Goal: Task Accomplishment & Management: Use online tool/utility

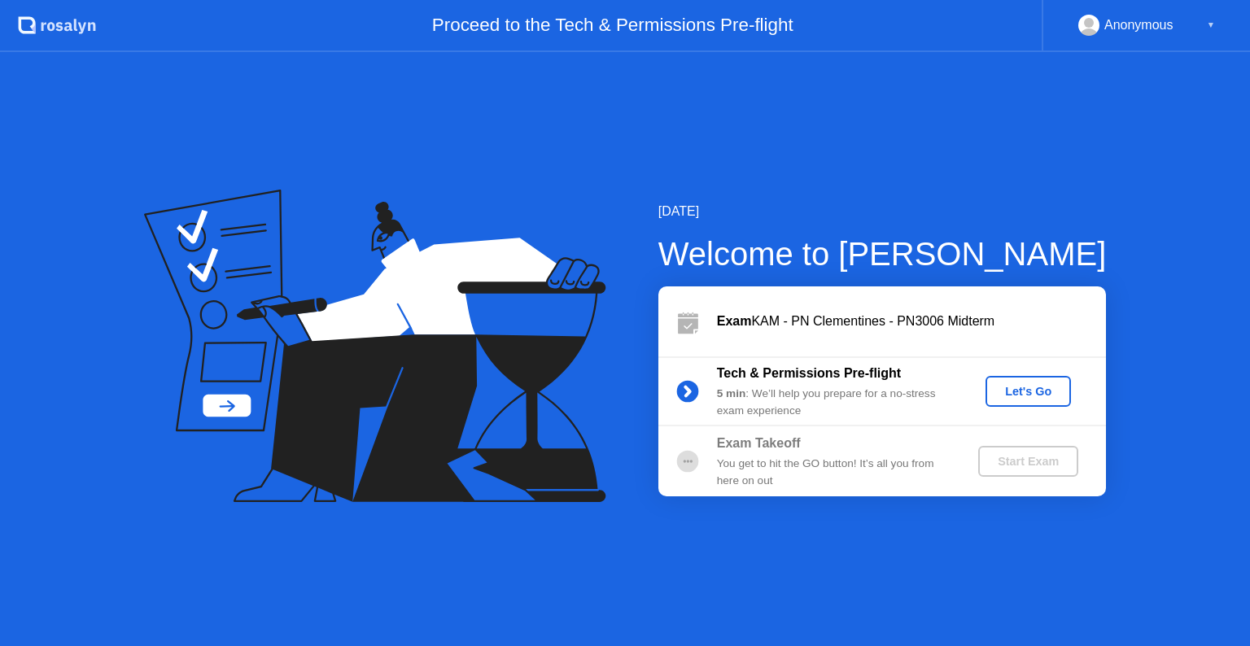
click at [1014, 397] on div "Let's Go" at bounding box center [1028, 391] width 72 height 13
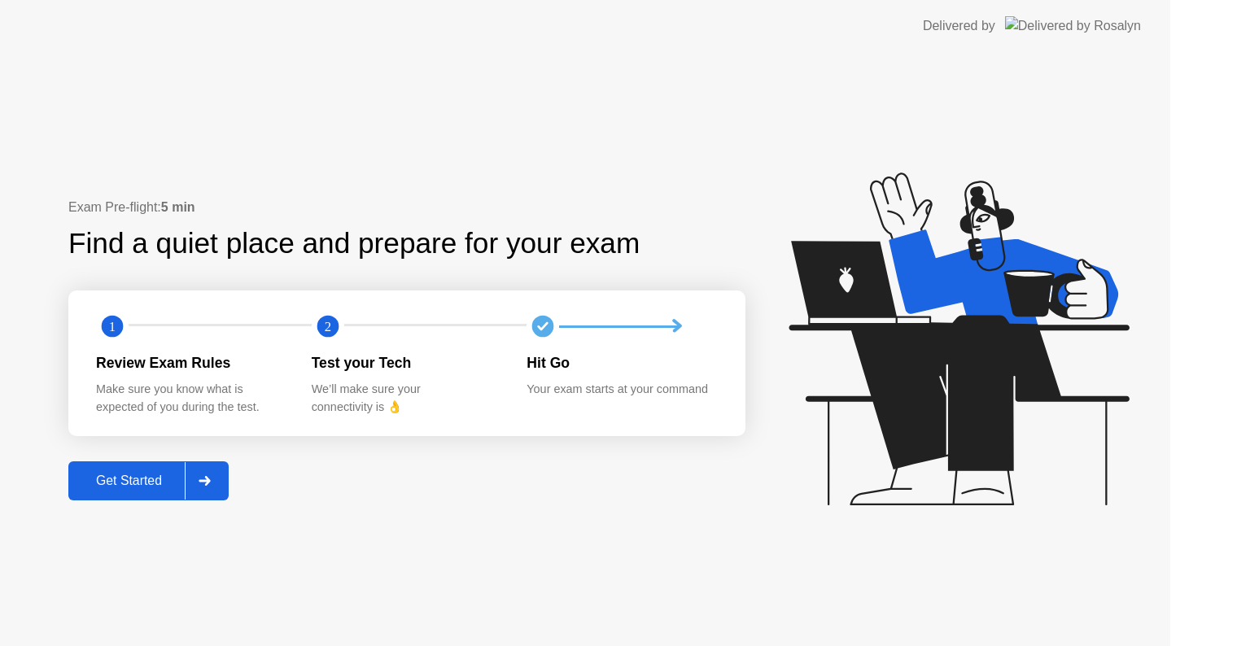
drag, startPoint x: 1014, startPoint y: 397, endPoint x: 1029, endPoint y: 385, distance: 19.1
click at [1014, 397] on icon at bounding box center [959, 339] width 340 height 333
click at [1029, 385] on icon at bounding box center [959, 339] width 340 height 333
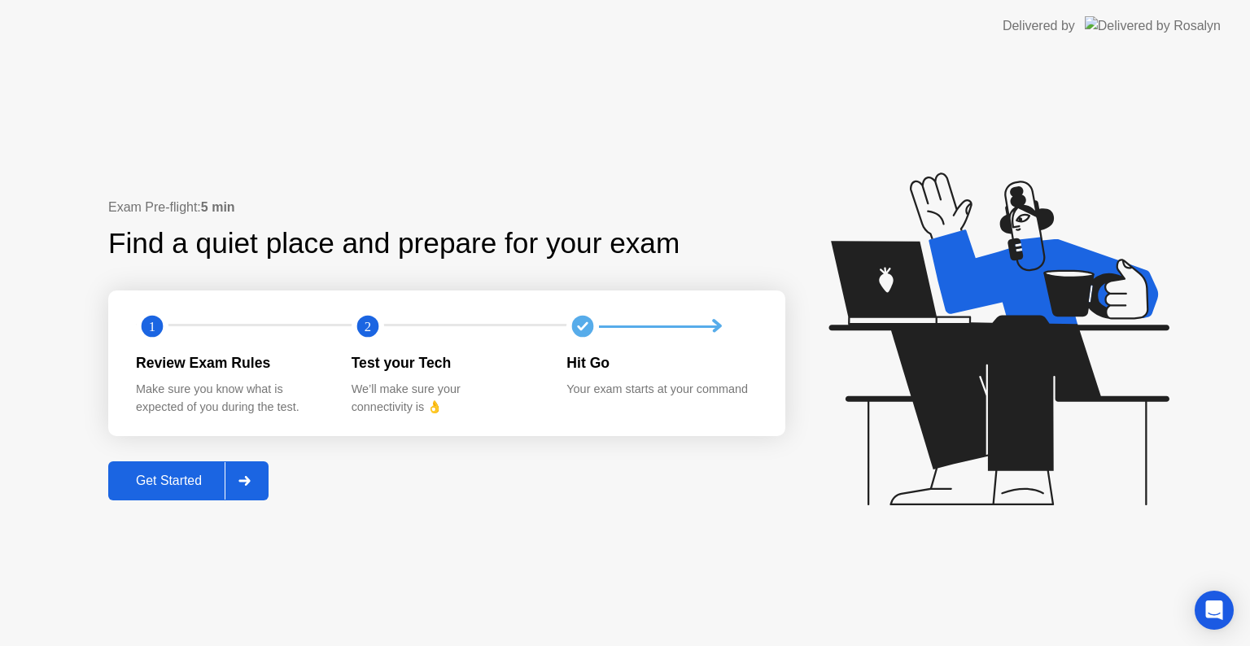
click at [171, 478] on div "Get Started" at bounding box center [169, 481] width 112 height 15
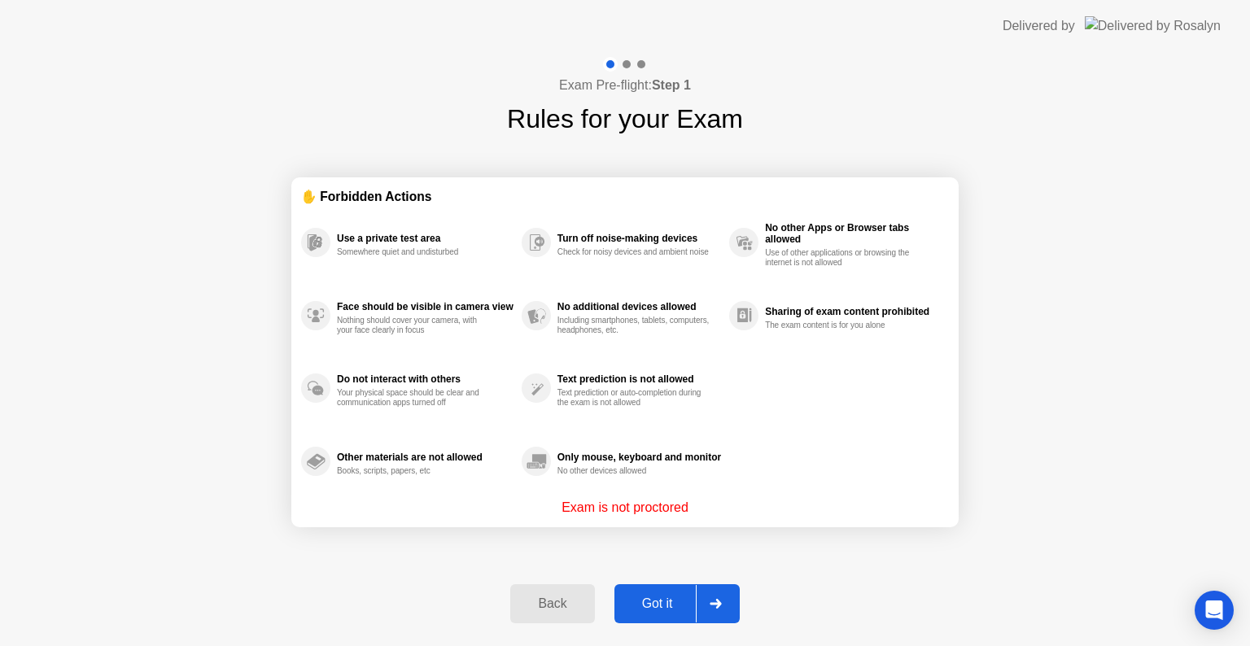
click at [644, 614] on button "Got it" at bounding box center [677, 603] width 125 height 39
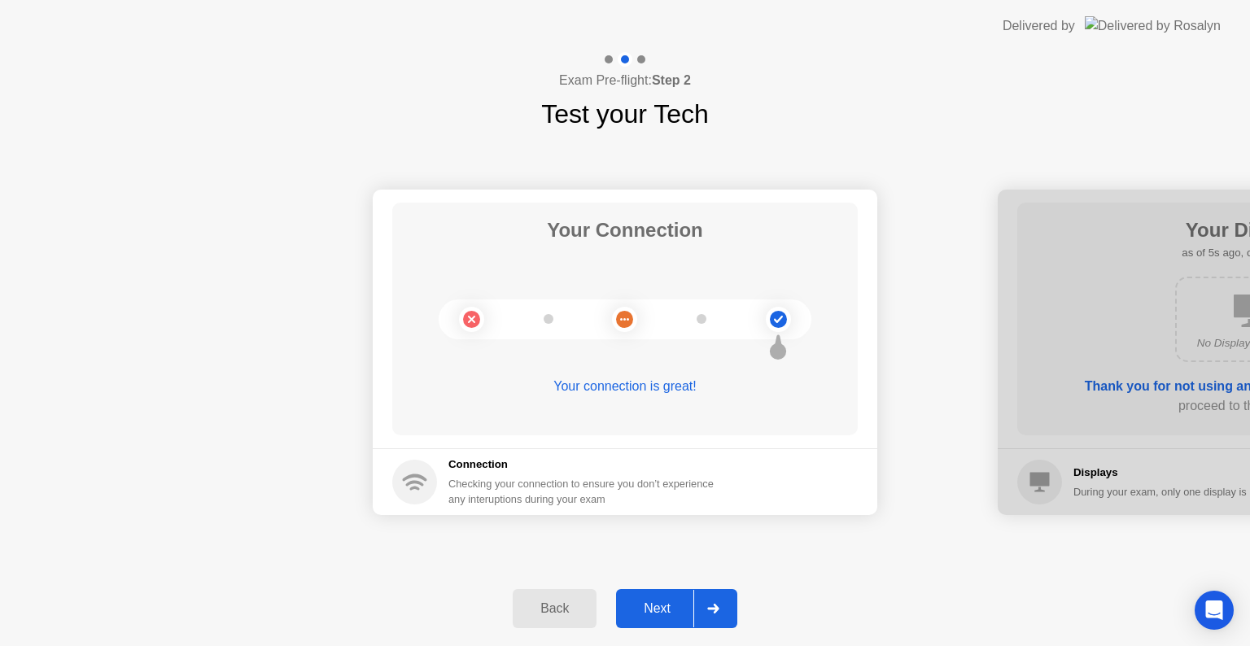
click at [671, 604] on div "Next" at bounding box center [657, 609] width 72 height 15
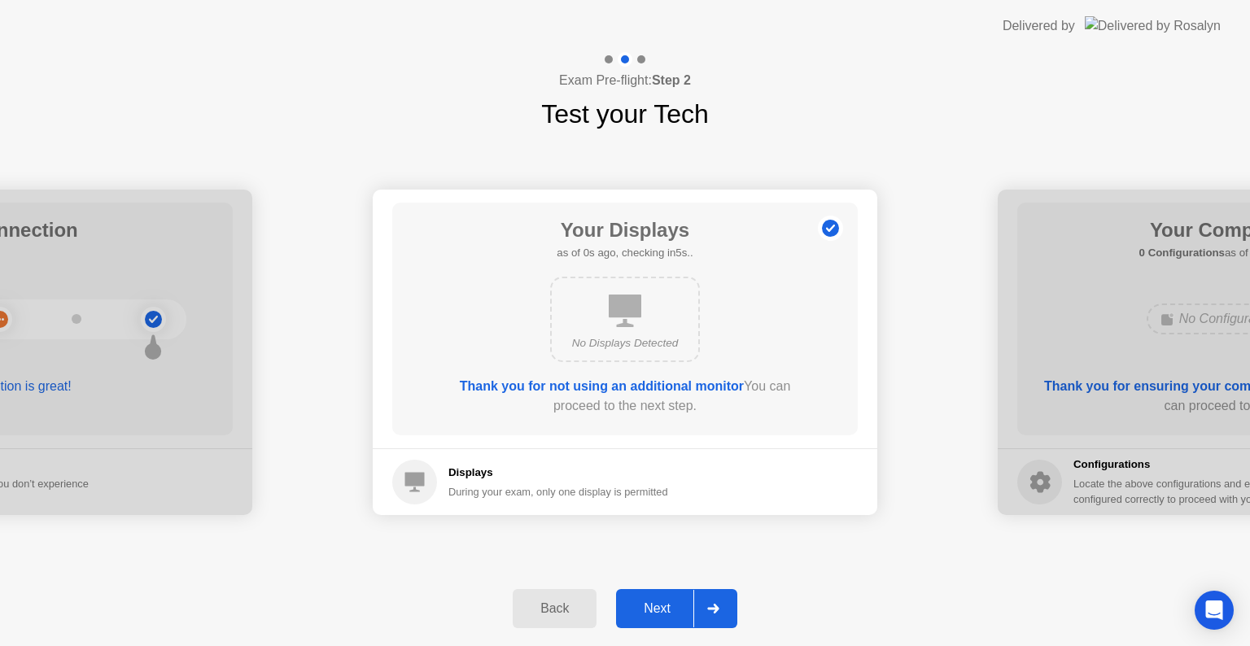
click at [671, 604] on div "Next" at bounding box center [657, 609] width 72 height 15
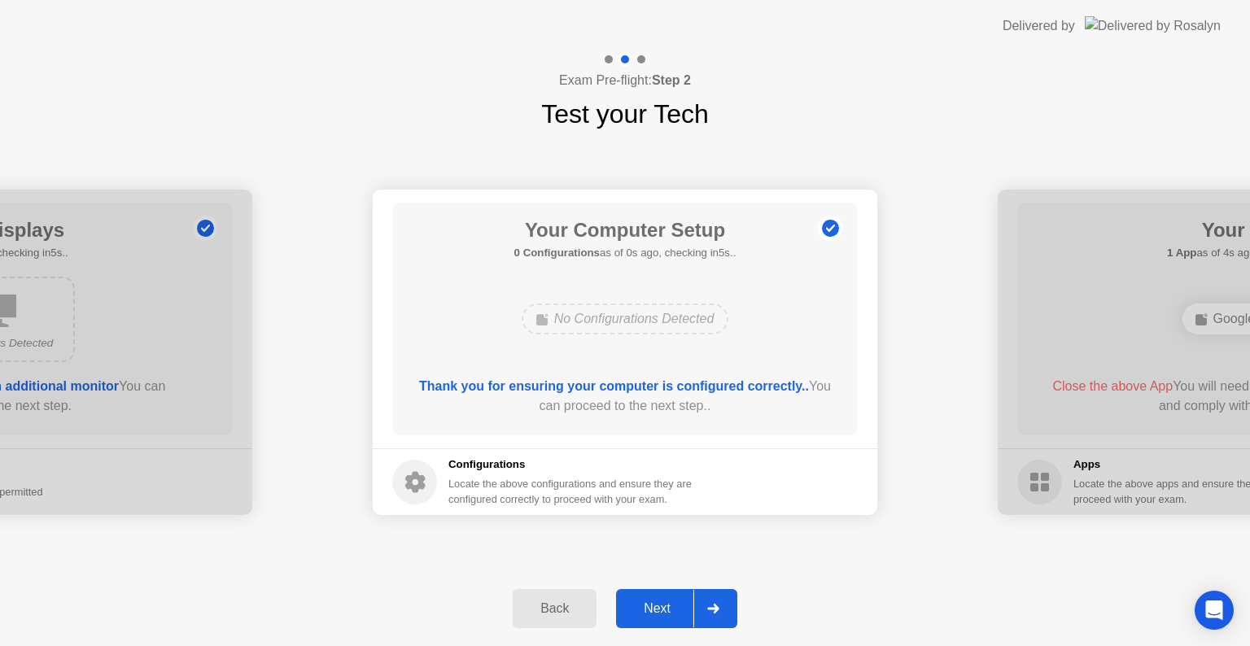
click at [671, 604] on div "Next" at bounding box center [657, 609] width 72 height 15
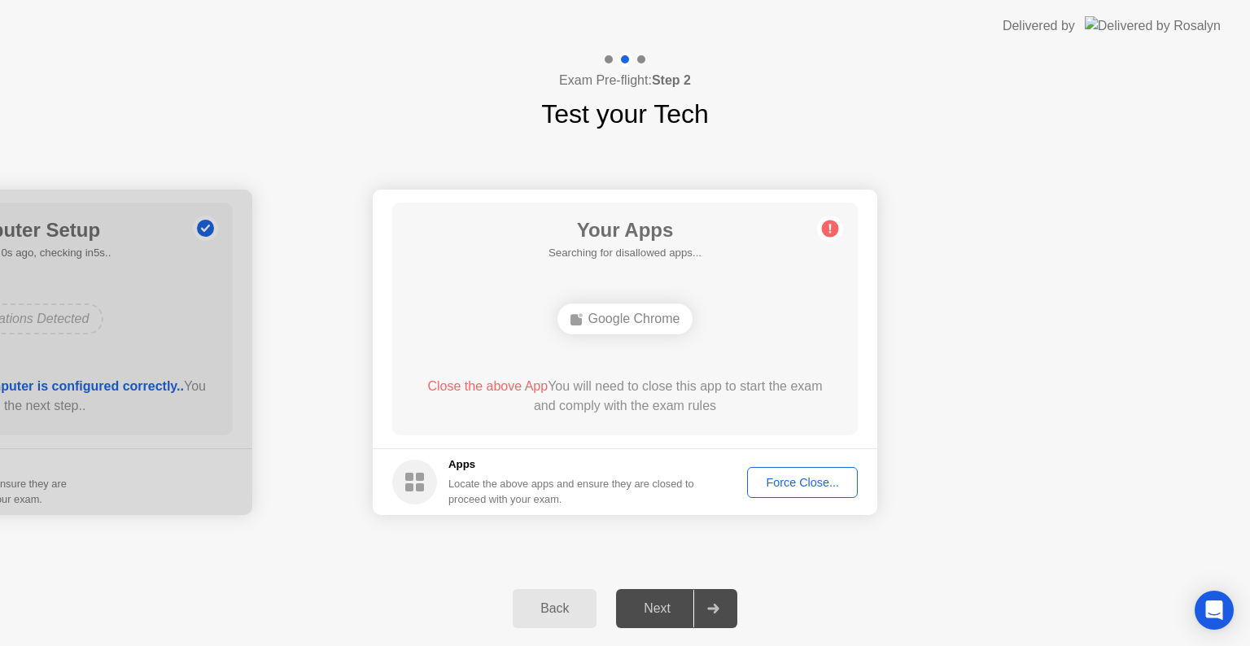
click at [671, 604] on div "Next" at bounding box center [657, 609] width 72 height 15
click at [782, 489] on div "Force Close..." at bounding box center [802, 482] width 99 height 13
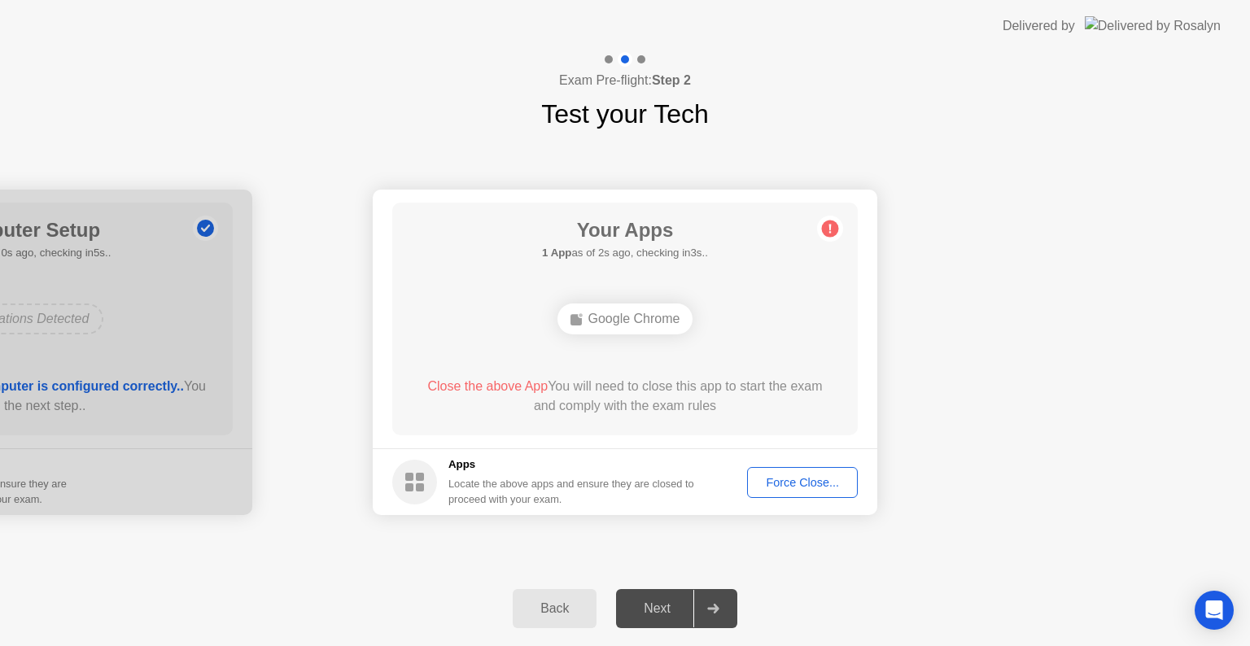
click at [792, 483] on div "Force Close..." at bounding box center [802, 482] width 99 height 13
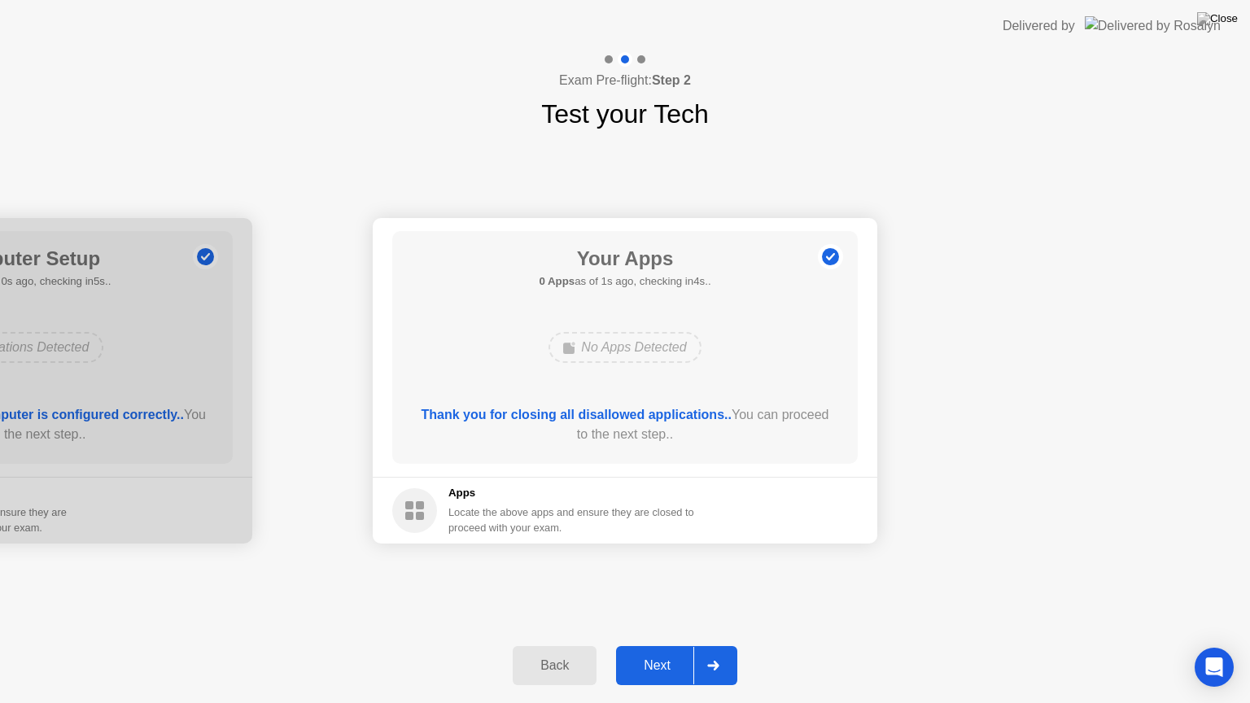
click at [636, 645] on div "Next" at bounding box center [657, 665] width 72 height 15
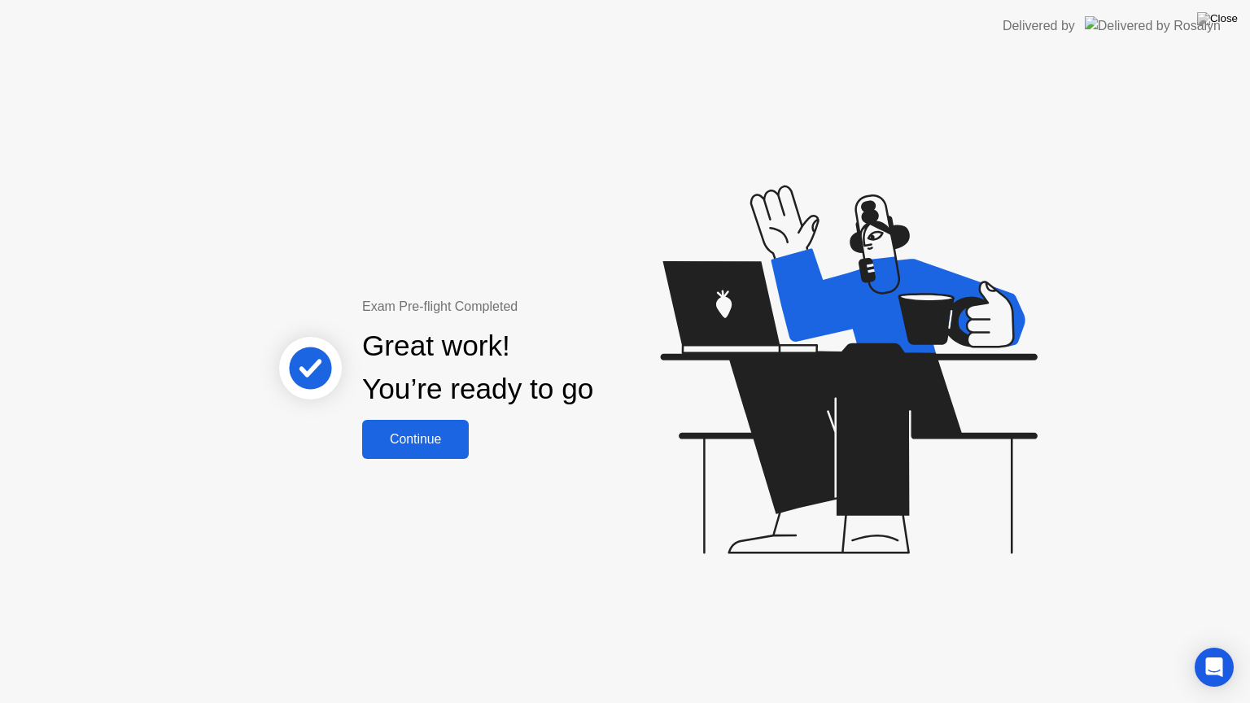
click at [435, 439] on div "Continue" at bounding box center [415, 439] width 97 height 15
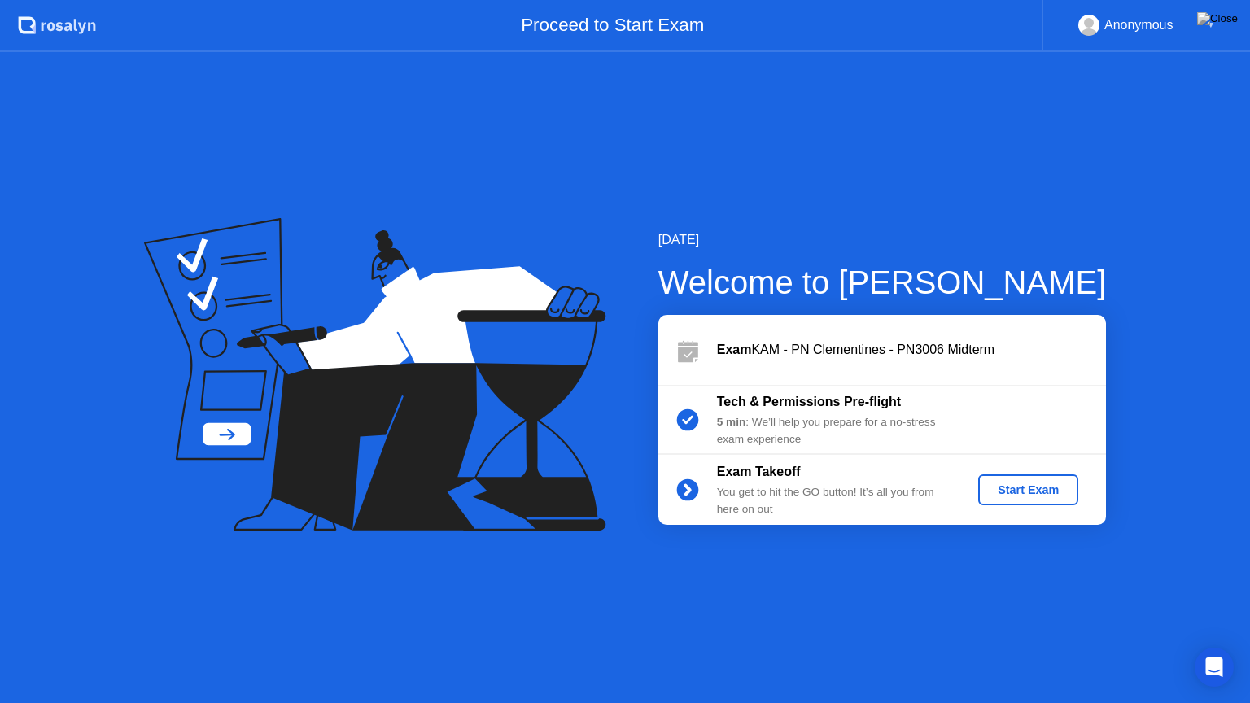
click at [1050, 491] on div "Start Exam" at bounding box center [1028, 489] width 87 height 13
